Goal: Task Accomplishment & Management: Use online tool/utility

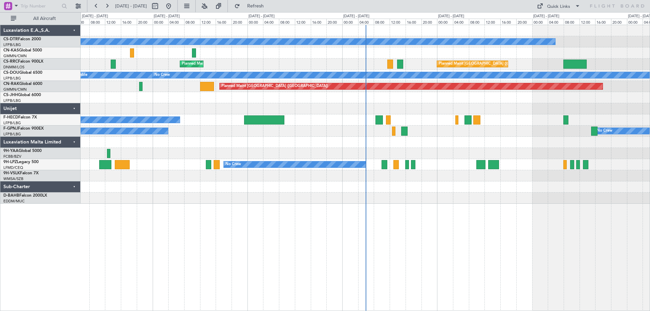
drag, startPoint x: 638, startPoint y: 1, endPoint x: 470, endPoint y: 2, distance: 168.2
click at [470, 2] on div "[DATE] - [DATE] Refresh Quick Links All Aircraft" at bounding box center [325, 6] width 650 height 12
click at [578, 6] on span at bounding box center [577, 6] width 8 height 8
click at [548, 21] on button "Trip Builder" at bounding box center [558, 22] width 51 height 16
click at [577, 6] on span at bounding box center [577, 6] width 8 height 8
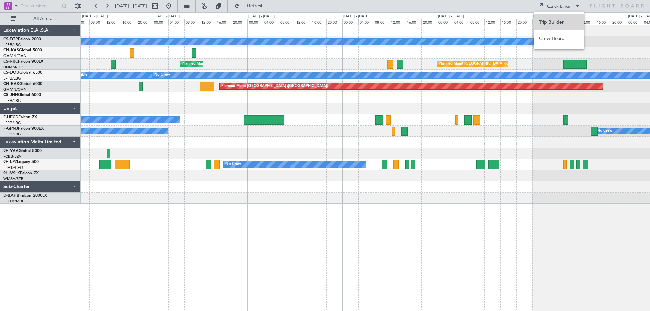
click at [559, 24] on button "Trip Builder" at bounding box center [558, 22] width 51 height 16
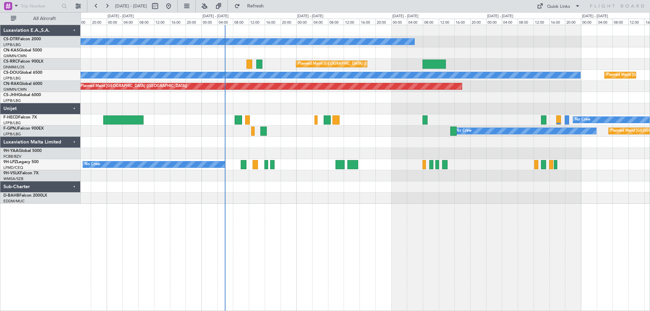
click at [386, 140] on div at bounding box center [365, 142] width 569 height 11
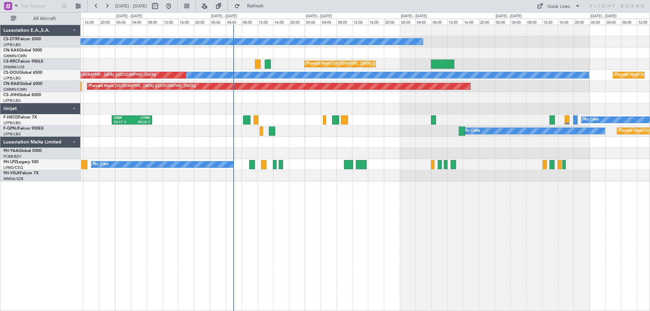
click at [419, 157] on div "No Crew Planned Maint [GEOGRAPHIC_DATA] ([GEOGRAPHIC_DATA]) Planned Maint [GEOG…" at bounding box center [365, 103] width 569 height 156
